Goal: Information Seeking & Learning: Compare options

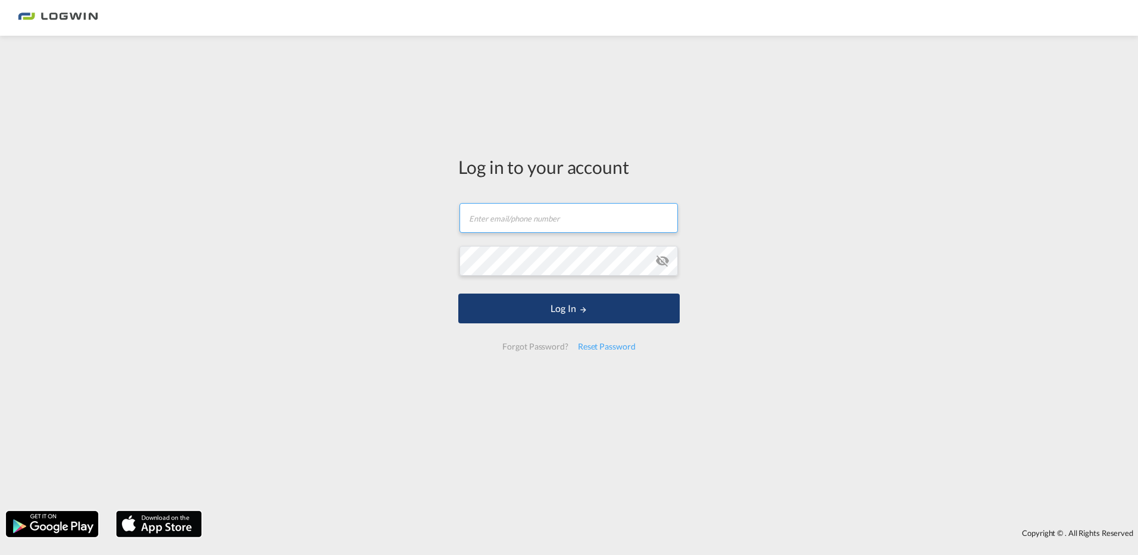
type input "emely.zantis@logwin-logistics.com"
click at [565, 302] on button "Log In" at bounding box center [568, 308] width 221 height 30
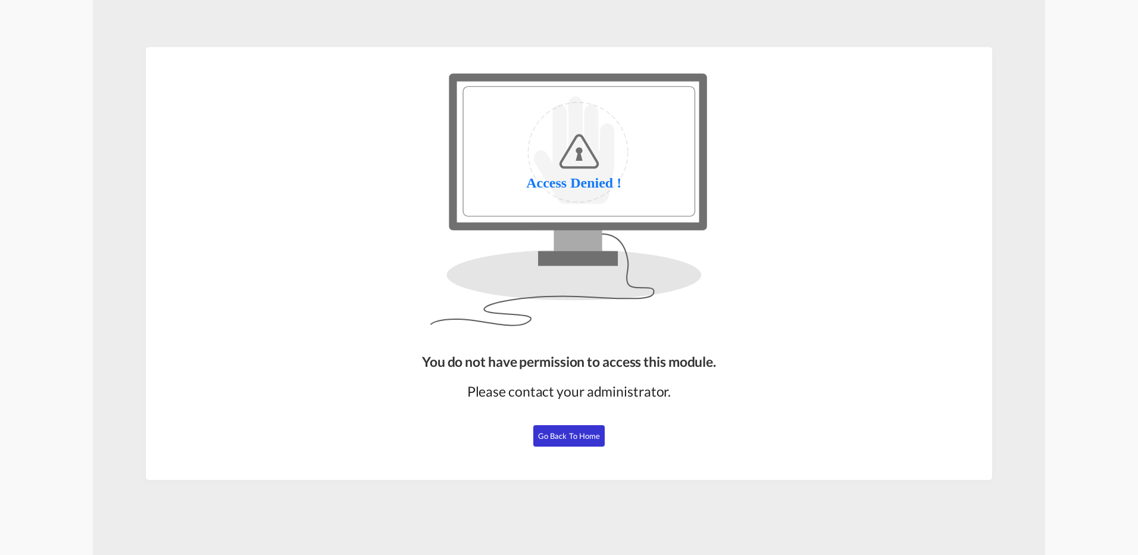
drag, startPoint x: 589, startPoint y: 437, endPoint x: 851, endPoint y: 360, distance: 273.7
click at [589, 437] on span "Go Back to Home" at bounding box center [569, 436] width 62 height 10
click at [561, 432] on span "Go Back to Home" at bounding box center [569, 436] width 62 height 10
